Goal: Information Seeking & Learning: Check status

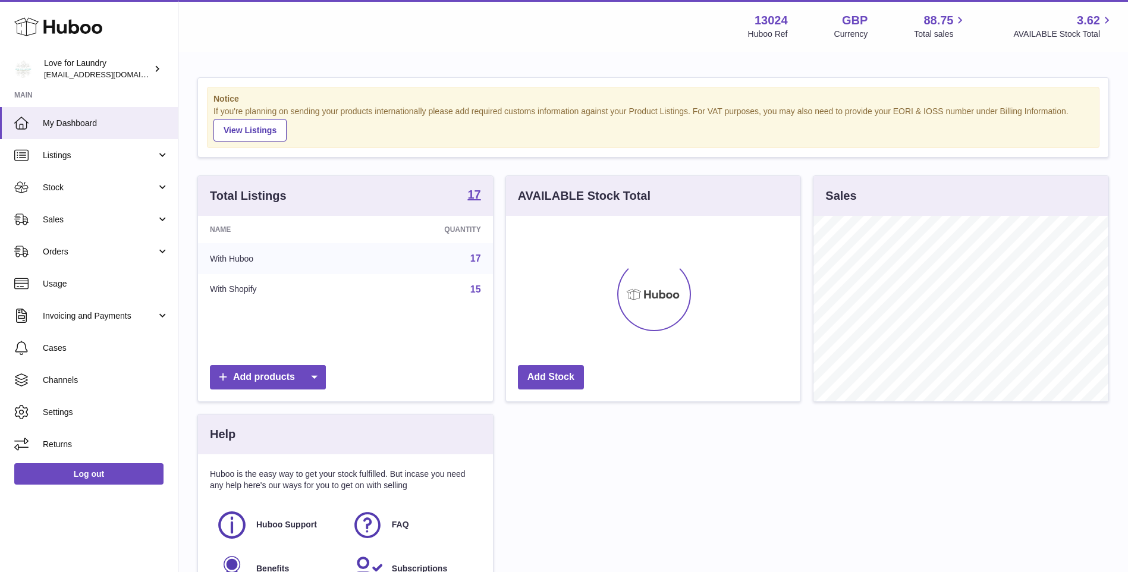
scroll to position [185, 294]
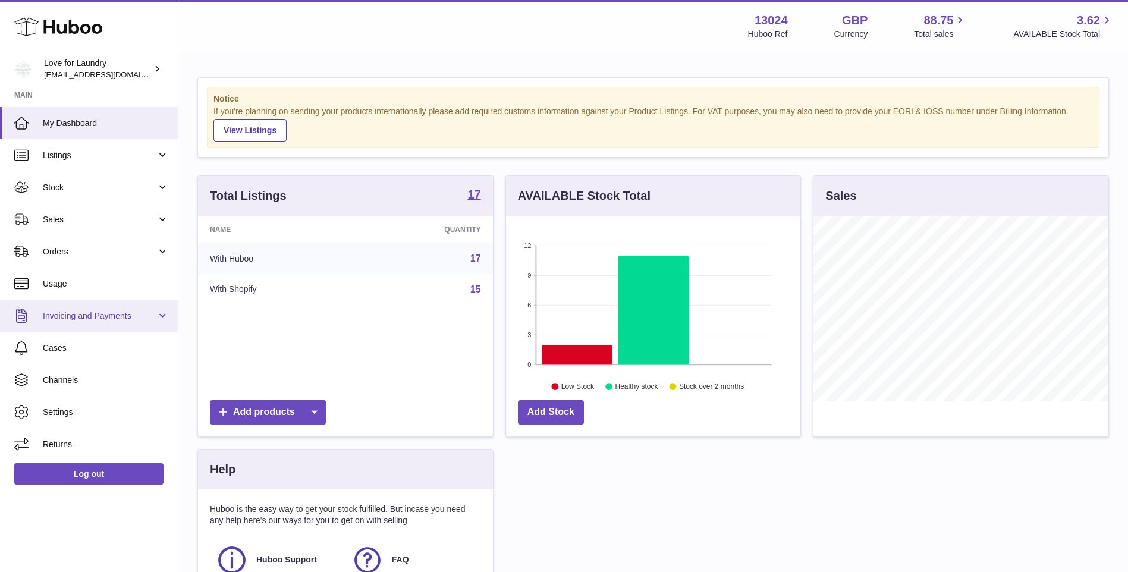
click at [83, 309] on link "Invoicing and Payments" at bounding box center [89, 316] width 178 height 32
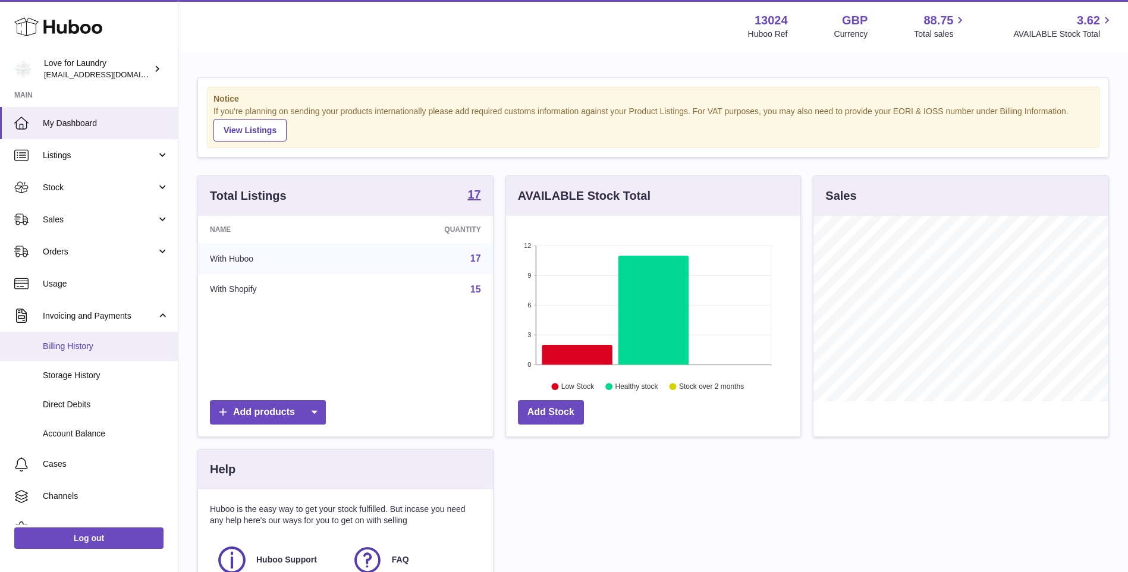
click at [84, 353] on link "Billing History" at bounding box center [89, 346] width 178 height 29
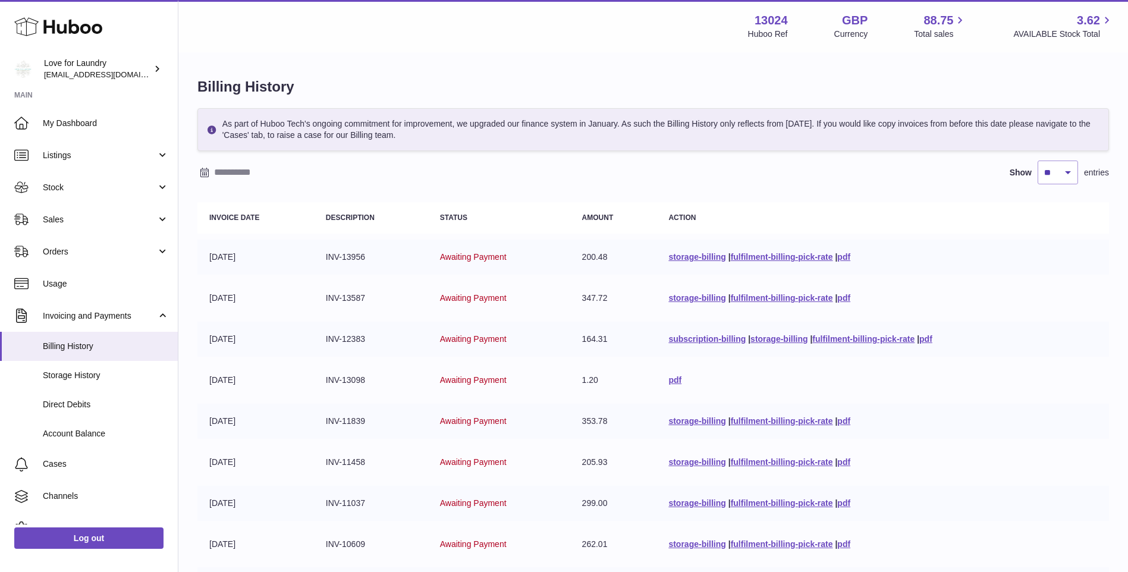
click at [259, 165] on input "text" at bounding box center [306, 172] width 185 height 19
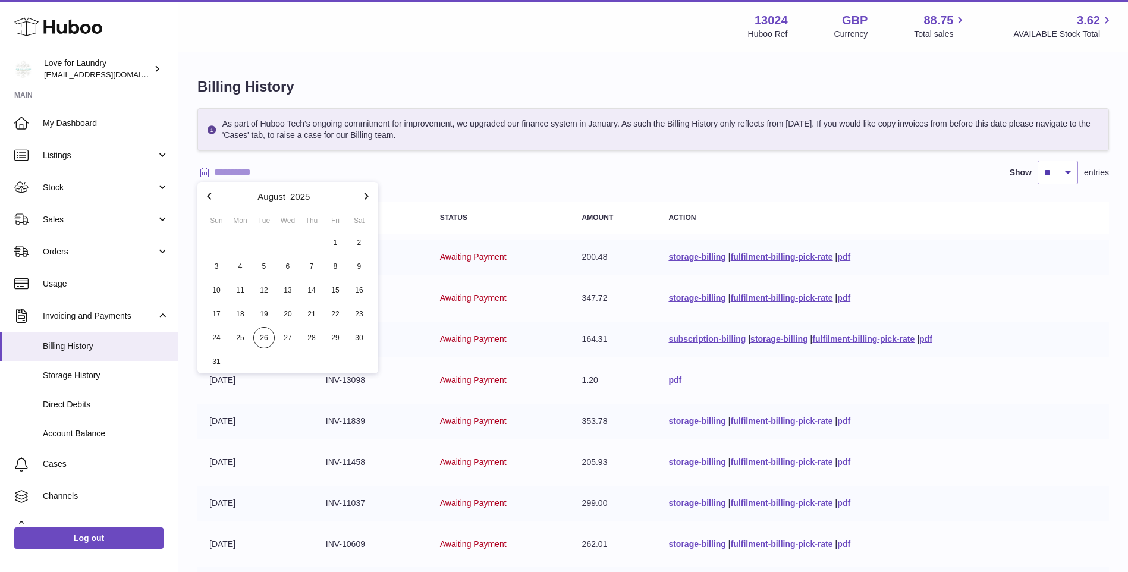
click at [209, 199] on icon "button" at bounding box center [209, 196] width 4 height 7
click at [306, 237] on span "1" at bounding box center [311, 242] width 21 height 21
click at [364, 197] on icon "button" at bounding box center [366, 196] width 14 height 14
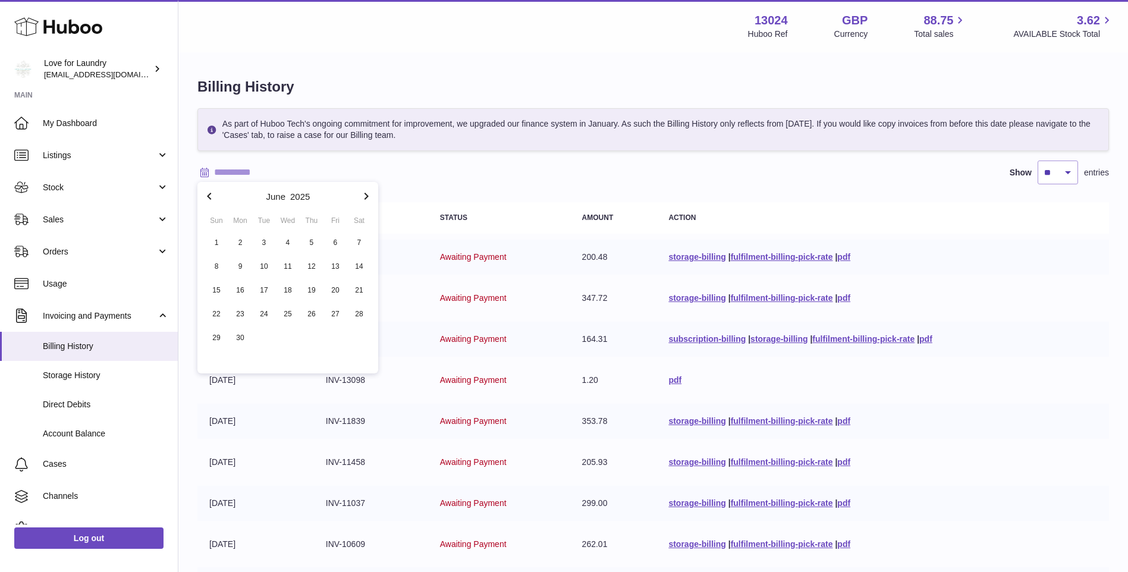
click at [364, 197] on icon "button" at bounding box center [366, 196] width 14 height 14
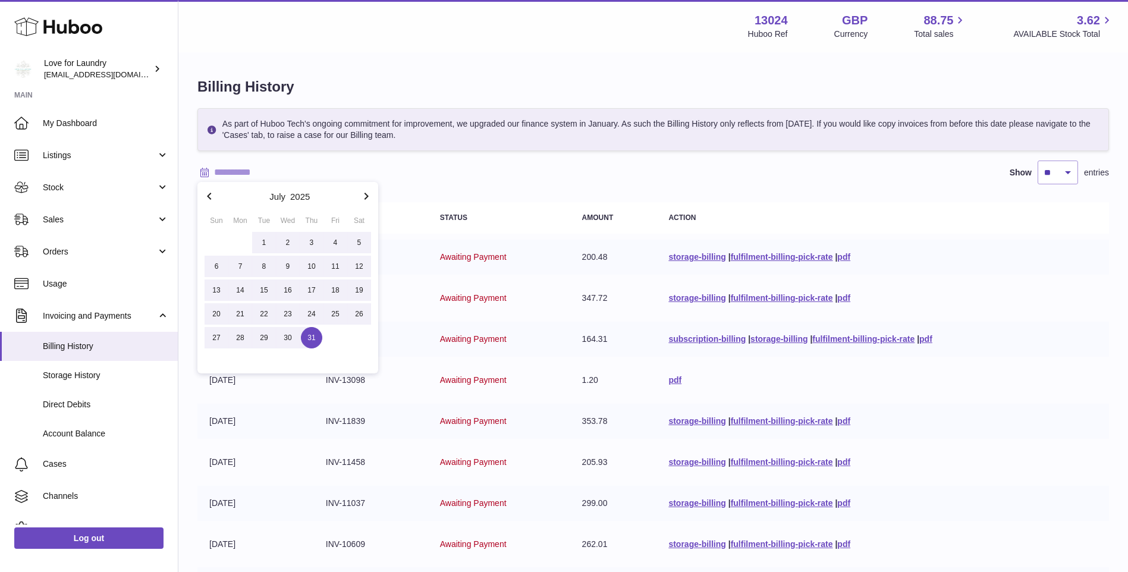
click at [311, 344] on span "31" at bounding box center [311, 337] width 21 height 21
type input "**********"
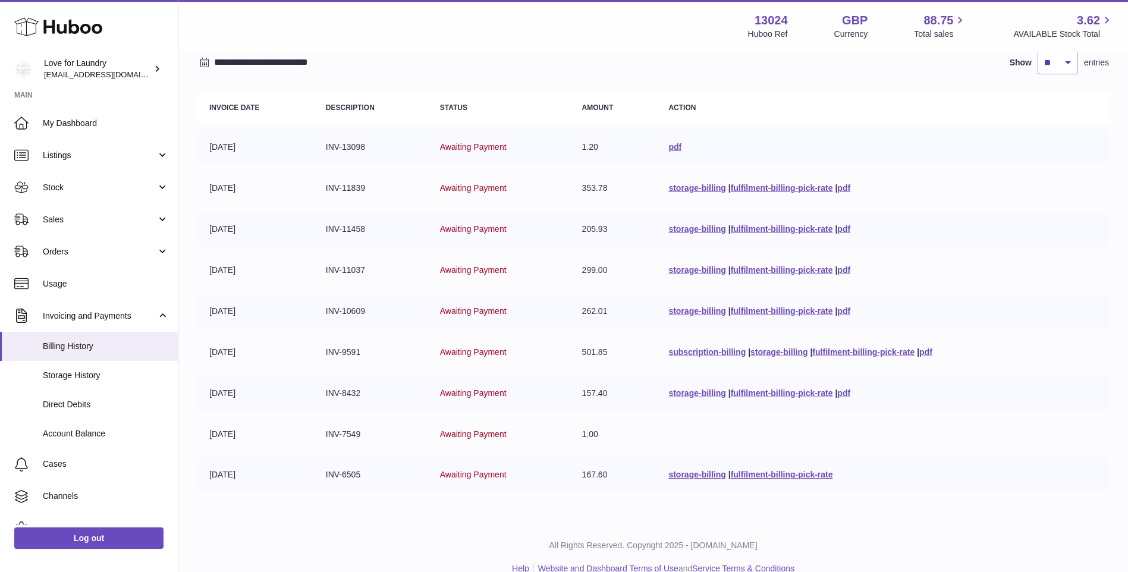
scroll to position [130, 0]
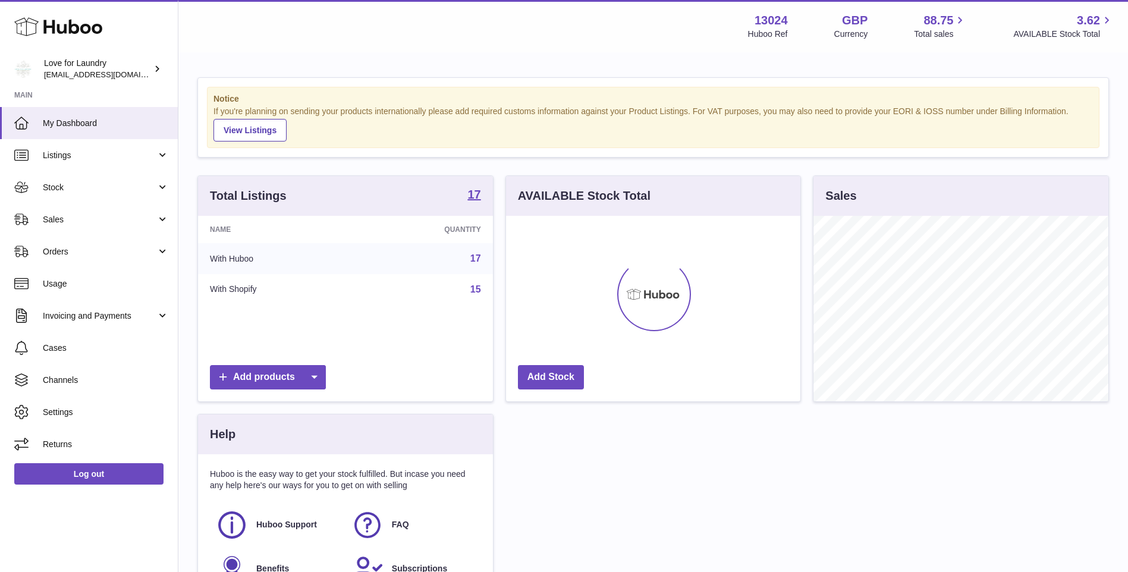
scroll to position [185, 294]
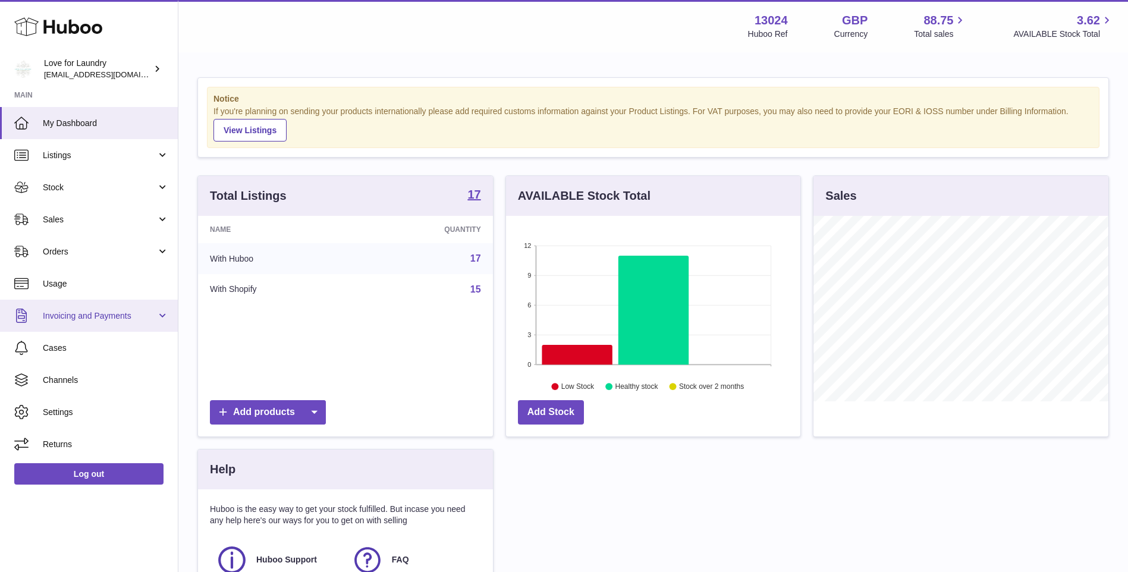
click at [65, 322] on link "Invoicing and Payments" at bounding box center [89, 316] width 178 height 32
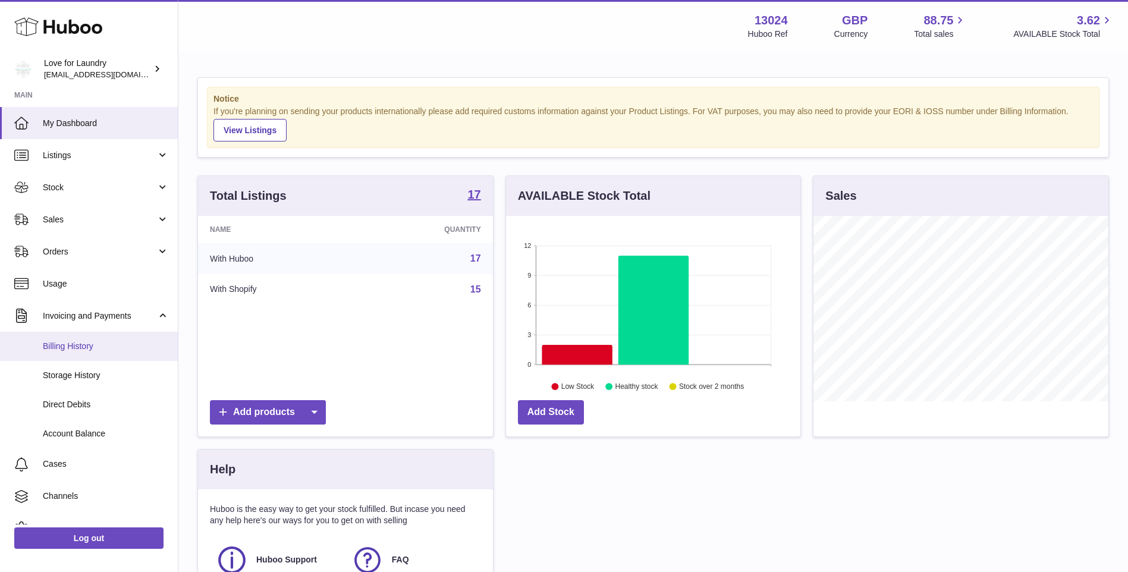
click at [75, 342] on span "Billing History" at bounding box center [106, 346] width 126 height 11
